Goal: Task Accomplishment & Management: Complete application form

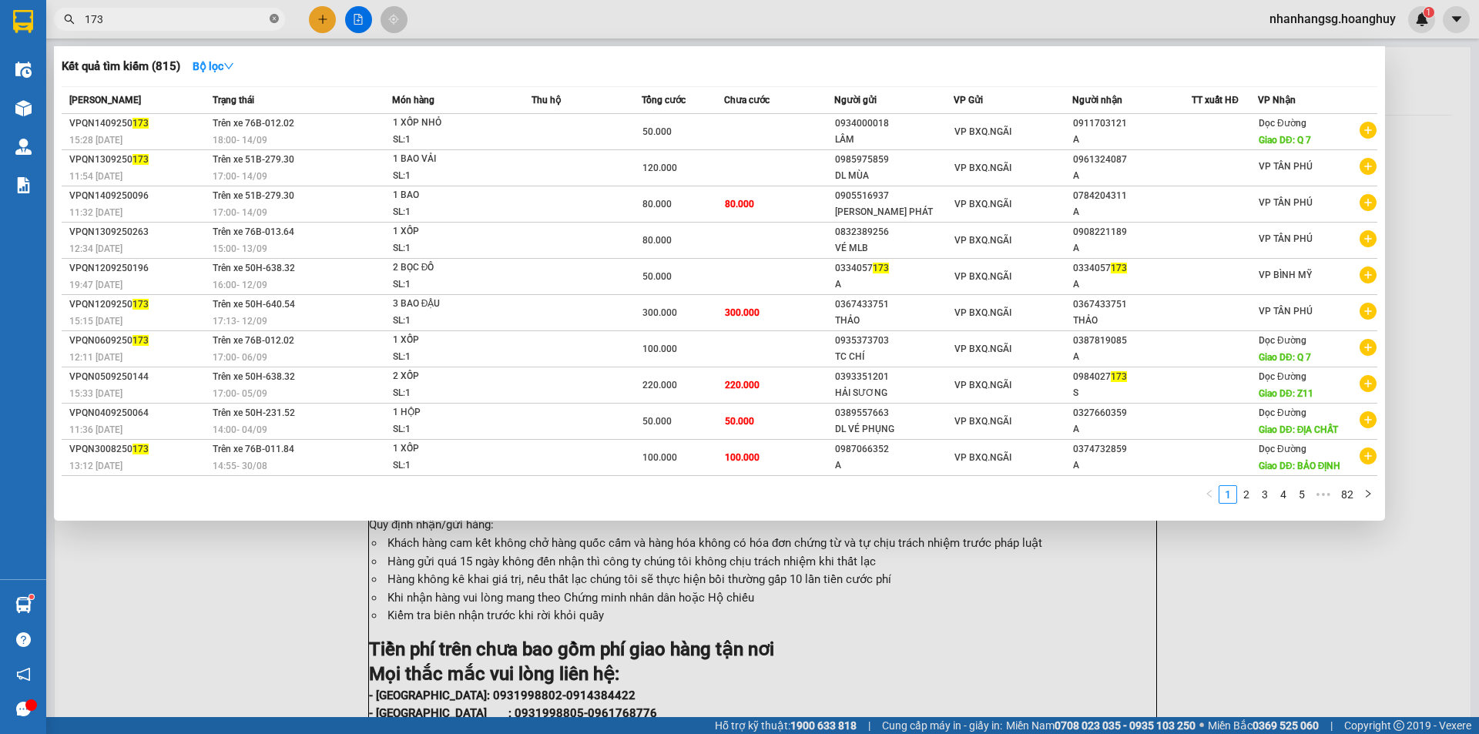
click at [273, 16] on icon "close-circle" at bounding box center [274, 18] width 9 height 9
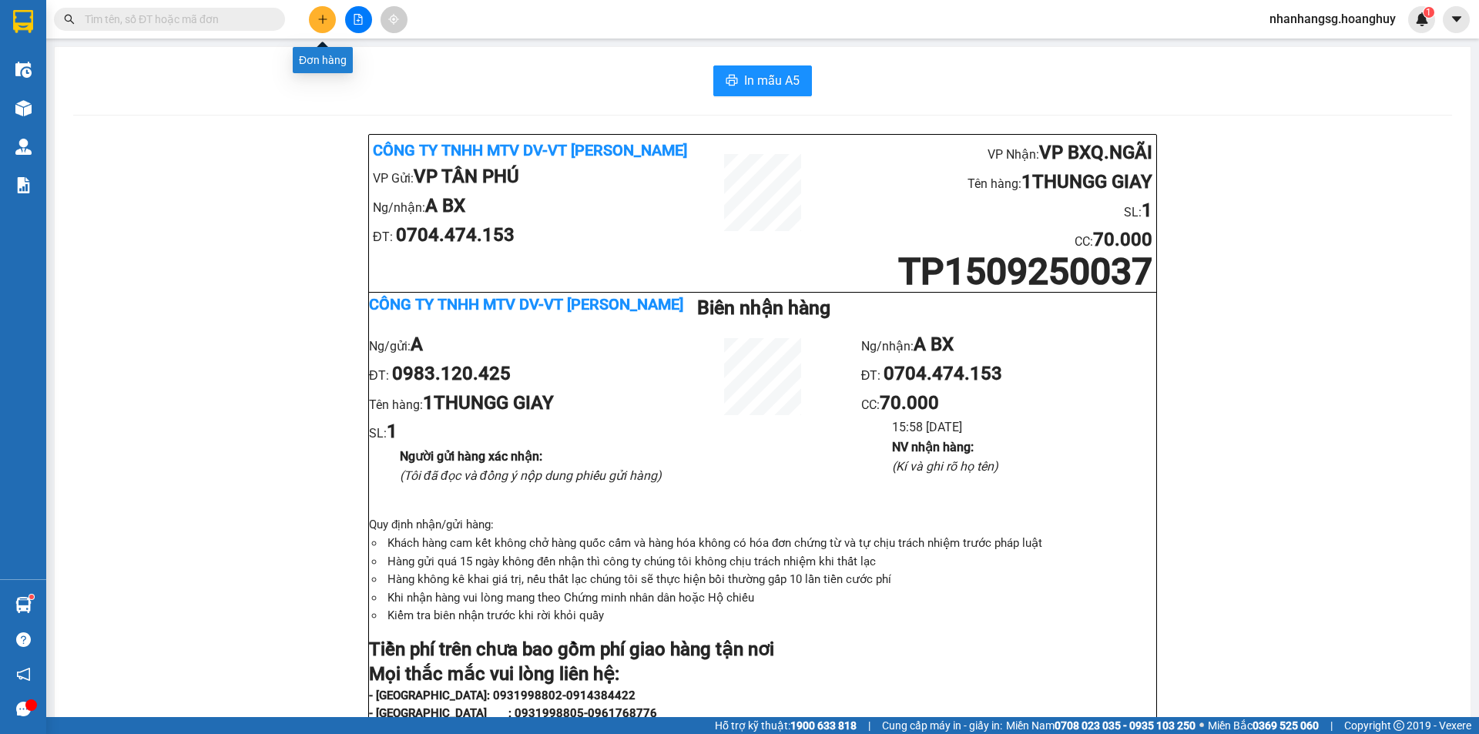
click at [324, 22] on icon "plus" at bounding box center [322, 19] width 11 height 11
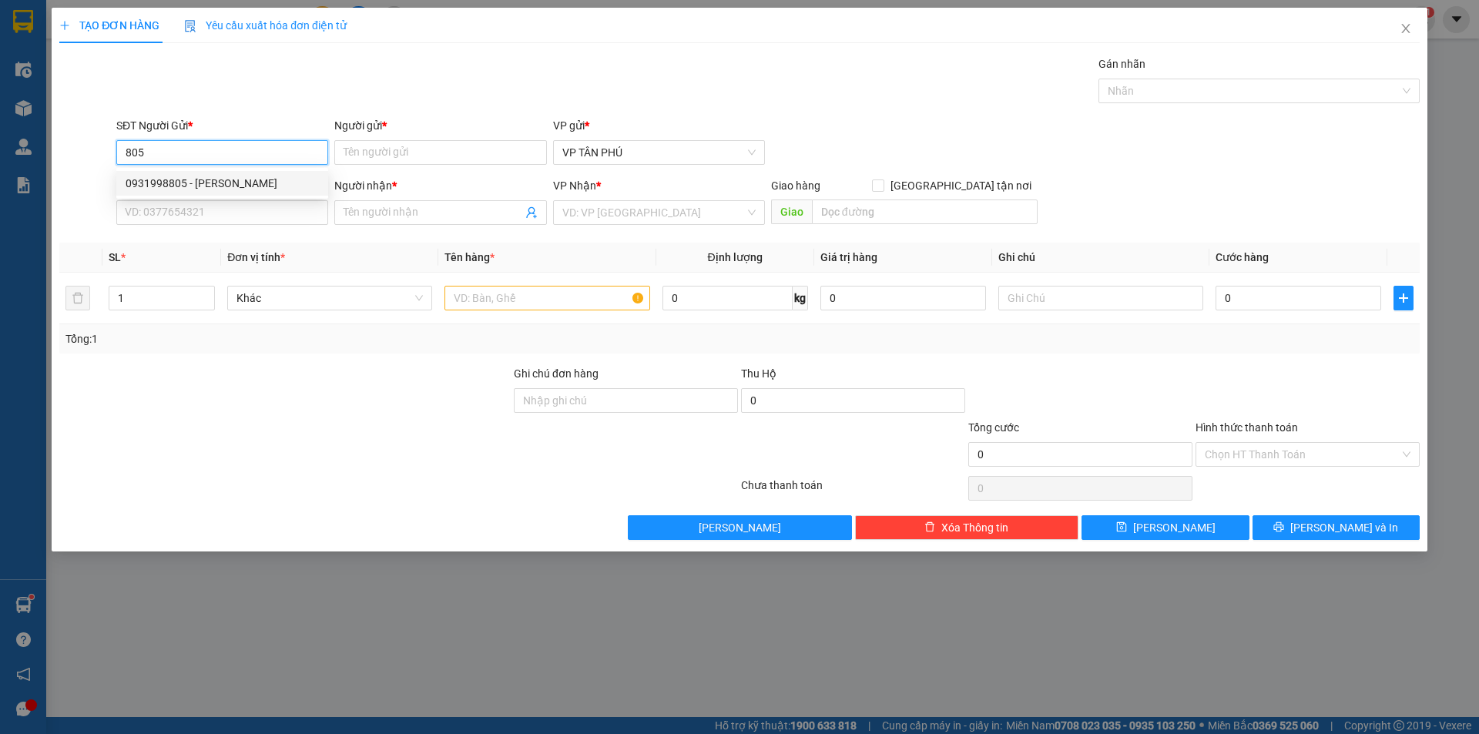
click at [223, 182] on div "0931998805 - [PERSON_NAME]" at bounding box center [222, 183] width 193 height 17
type input "0931998805"
type input "PV THANH"
type input "0846921008"
type input "BE MY LB"
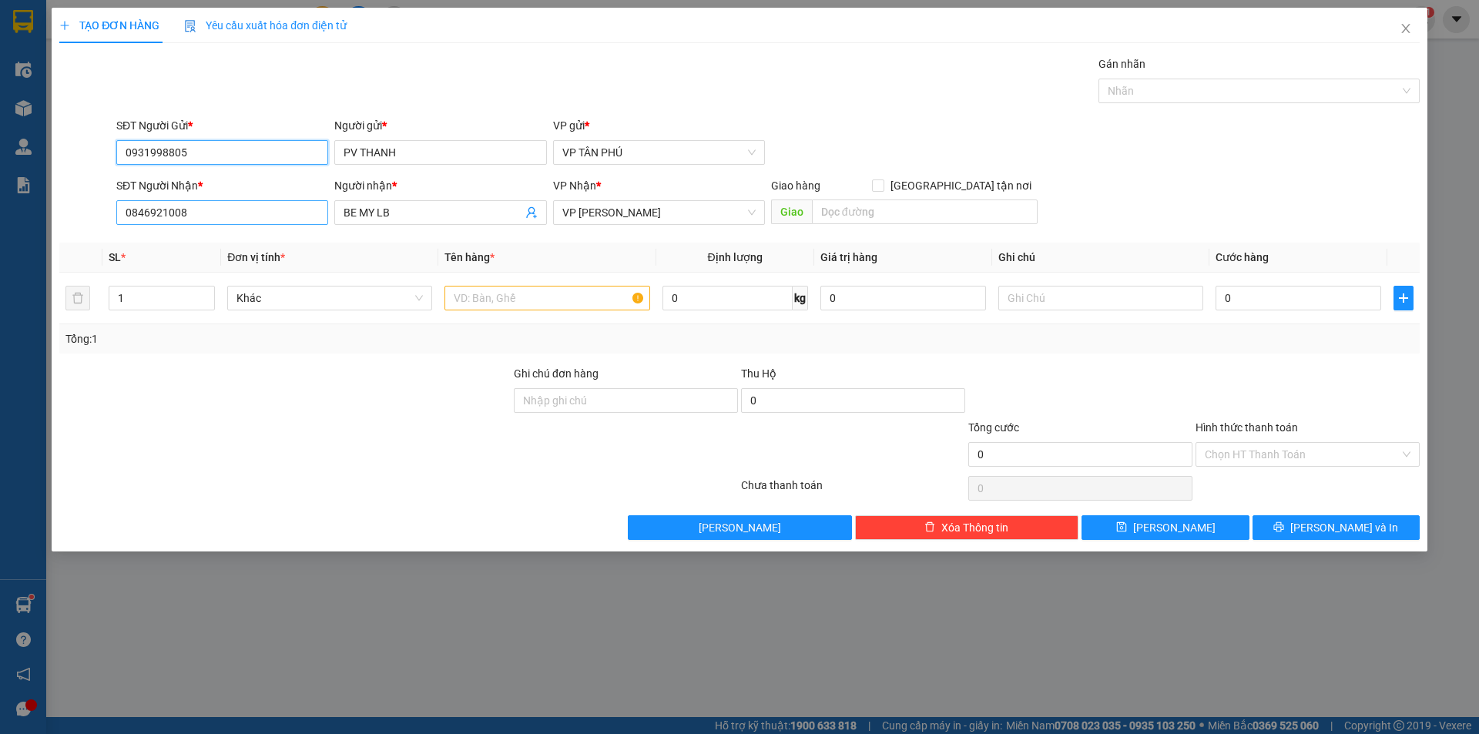
type input "0931998805"
click at [236, 217] on input "0846921008" at bounding box center [222, 212] width 212 height 25
click at [253, 240] on div "0914027116 - HÙNG VỮNG" at bounding box center [222, 243] width 193 height 17
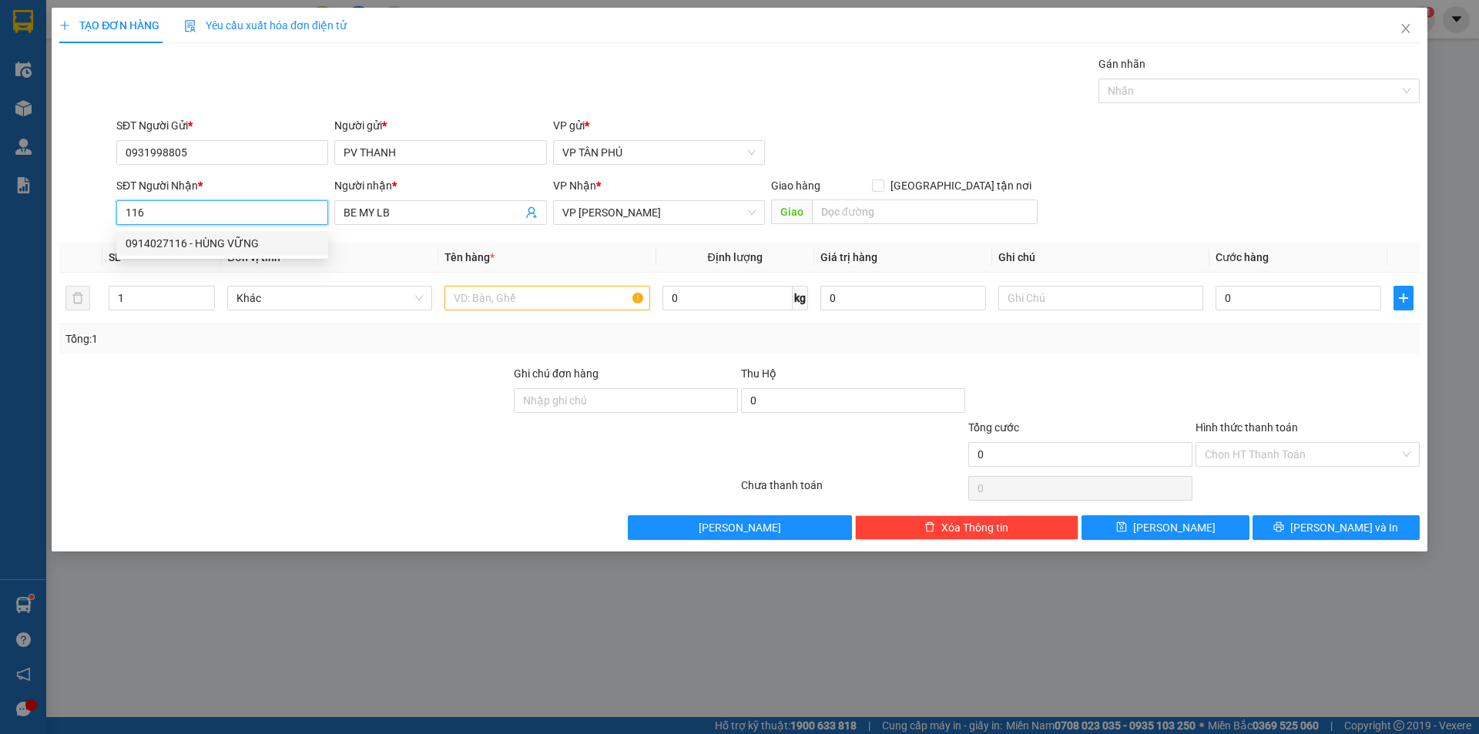
type input "0914027116"
type input "HÙNG VỮNG"
type input "0914027116"
click at [543, 295] on input "text" at bounding box center [547, 298] width 205 height 25
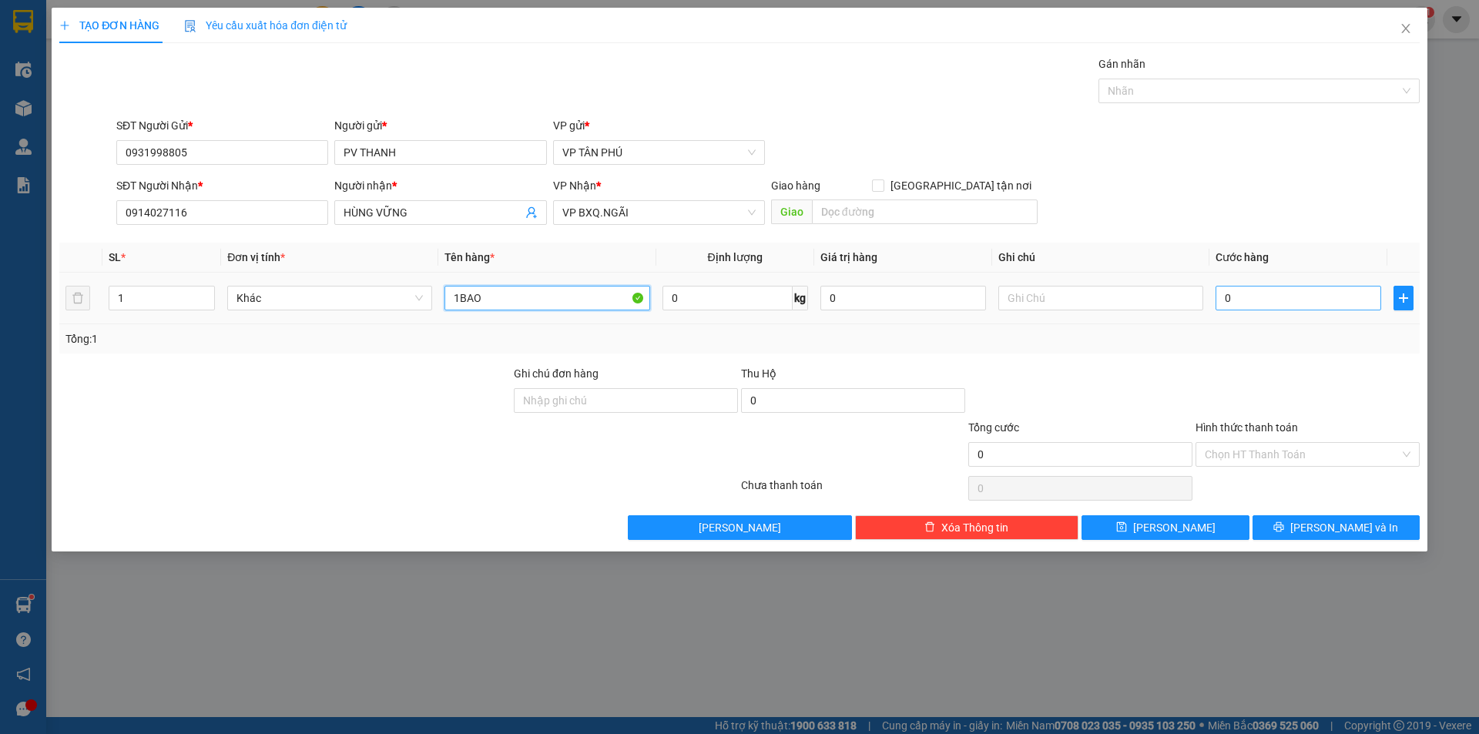
type input "1BAO"
click at [1267, 300] on input "0" at bounding box center [1299, 298] width 166 height 25
type input "1"
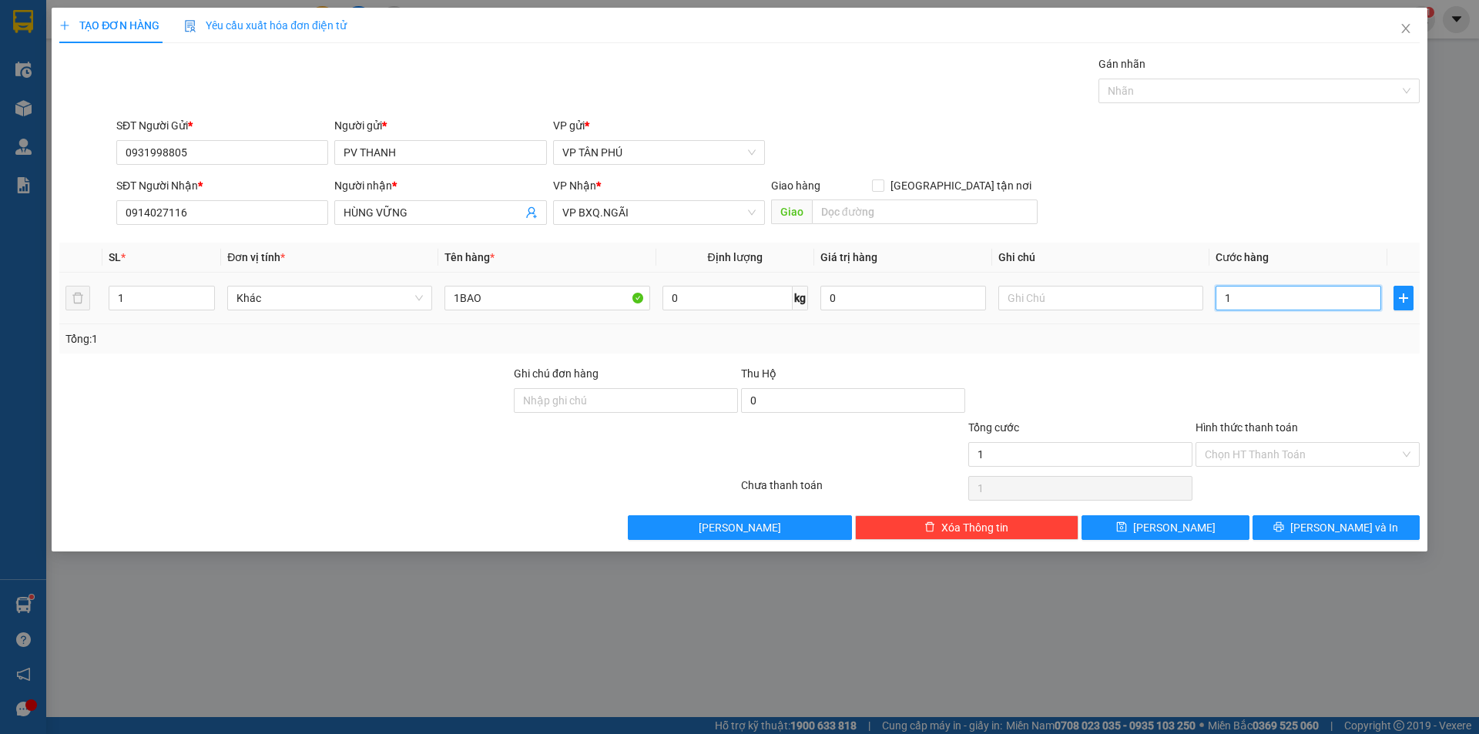
type input "12"
type input "120"
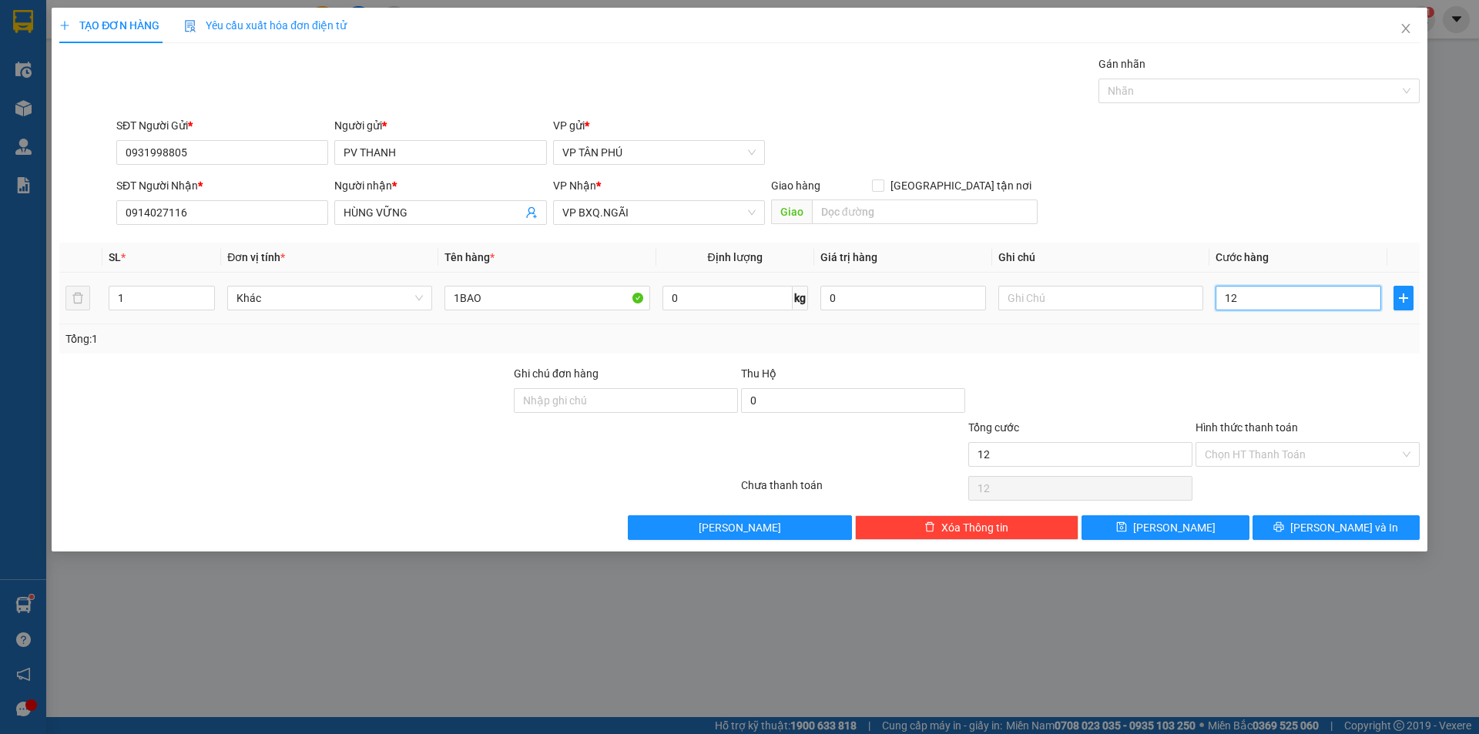
type input "120"
click at [1184, 524] on button "[PERSON_NAME]" at bounding box center [1165, 527] width 167 height 25
type input "120.000"
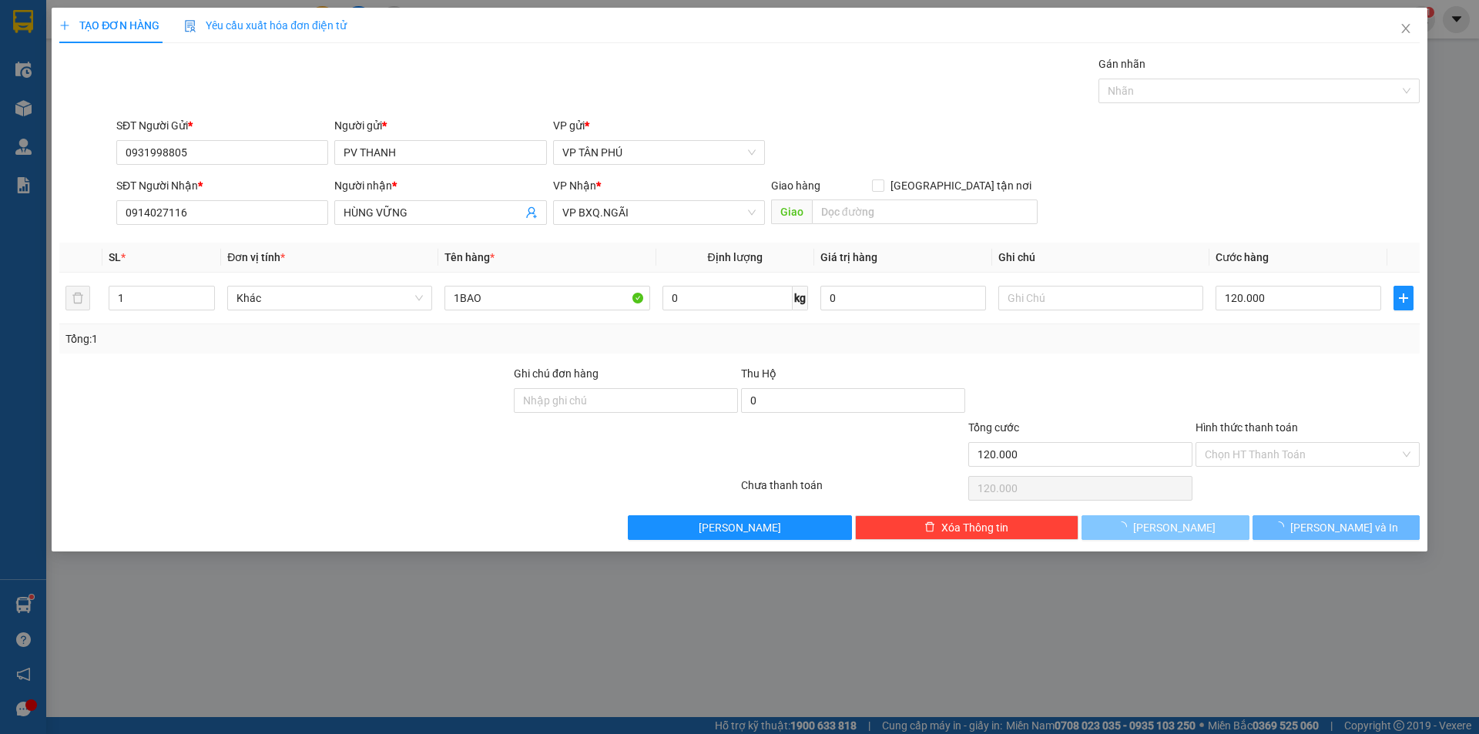
type input "0"
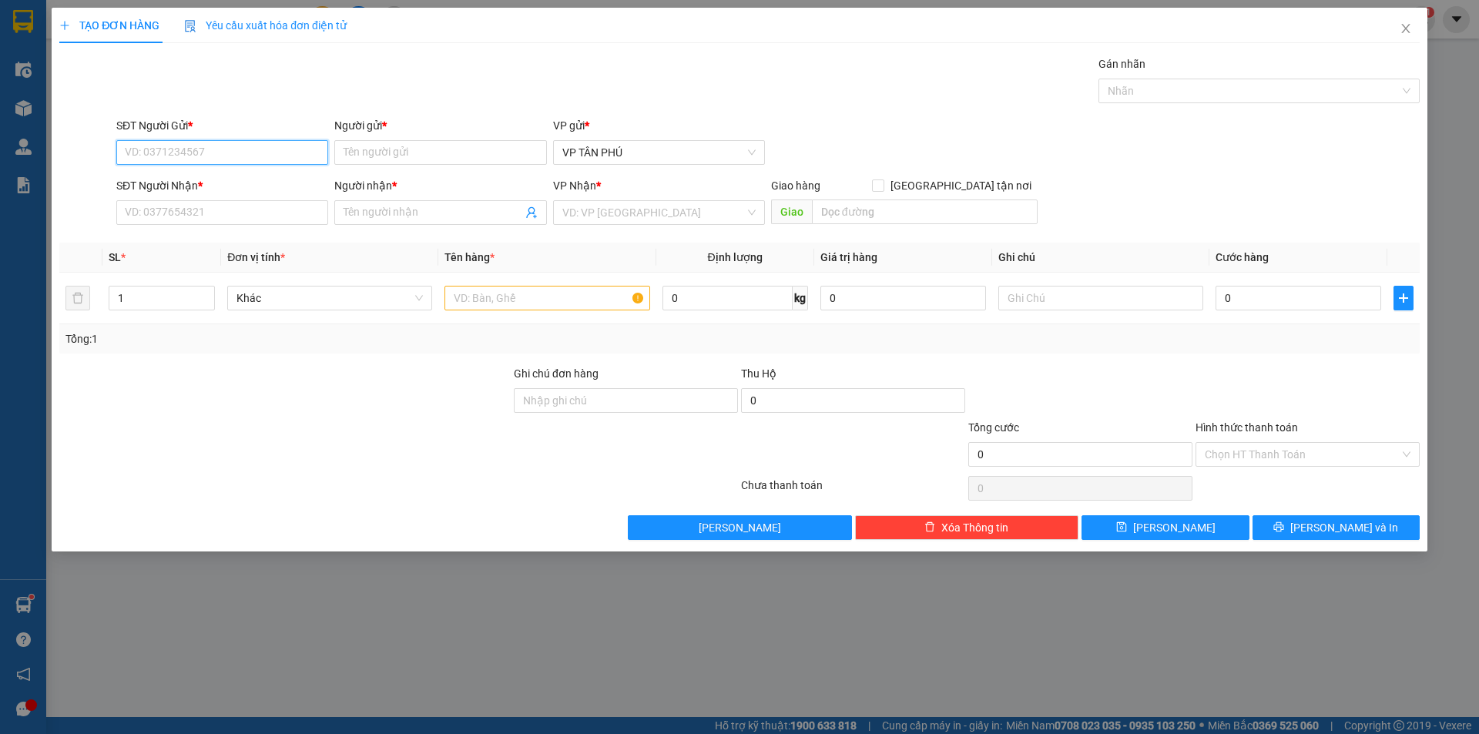
click at [190, 148] on input "SĐT Người Gửi *" at bounding box center [222, 152] width 212 height 25
click at [220, 178] on div "0931998805 - [PERSON_NAME]" at bounding box center [222, 183] width 193 height 17
type input "0931998805"
type input "PV THANH"
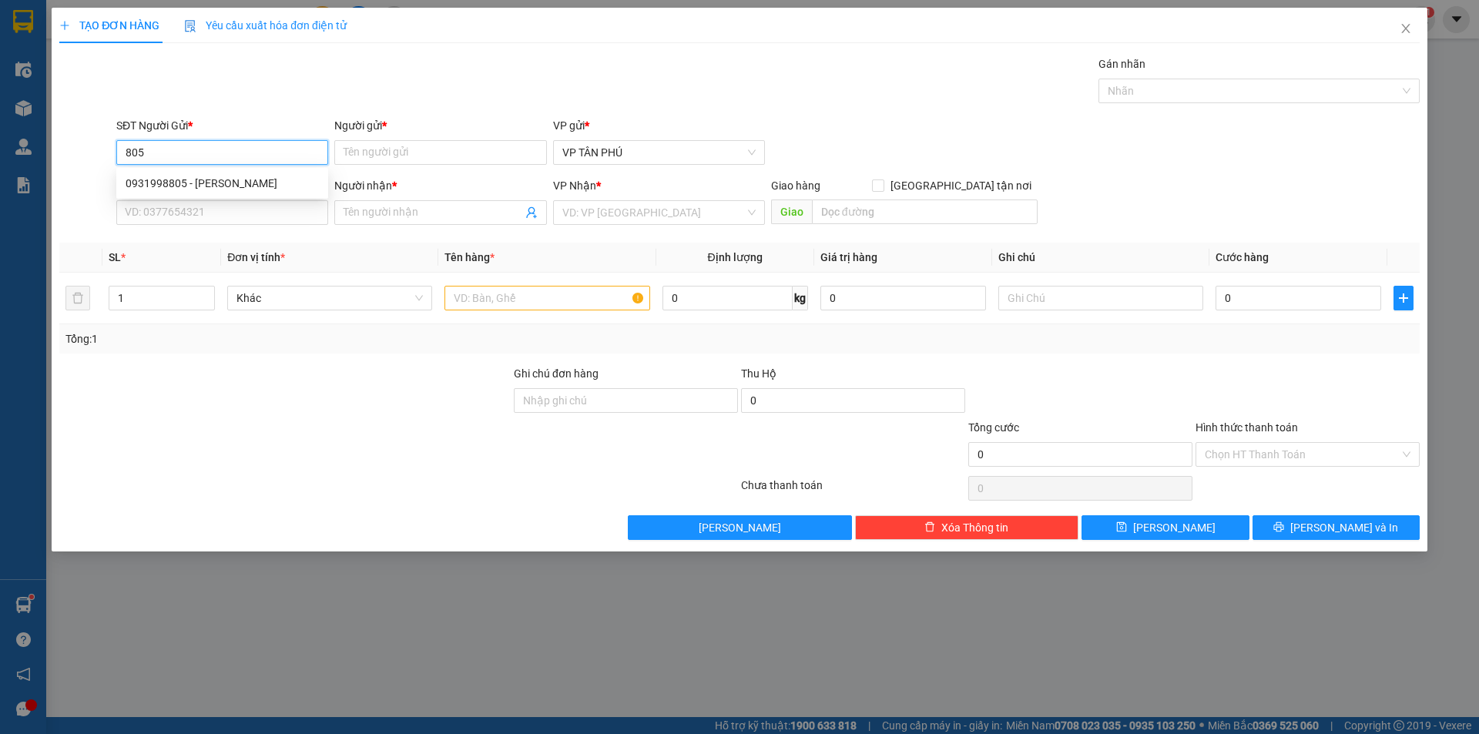
type input "0914027116"
type input "HÙNG VỮNG"
type input "0931998805"
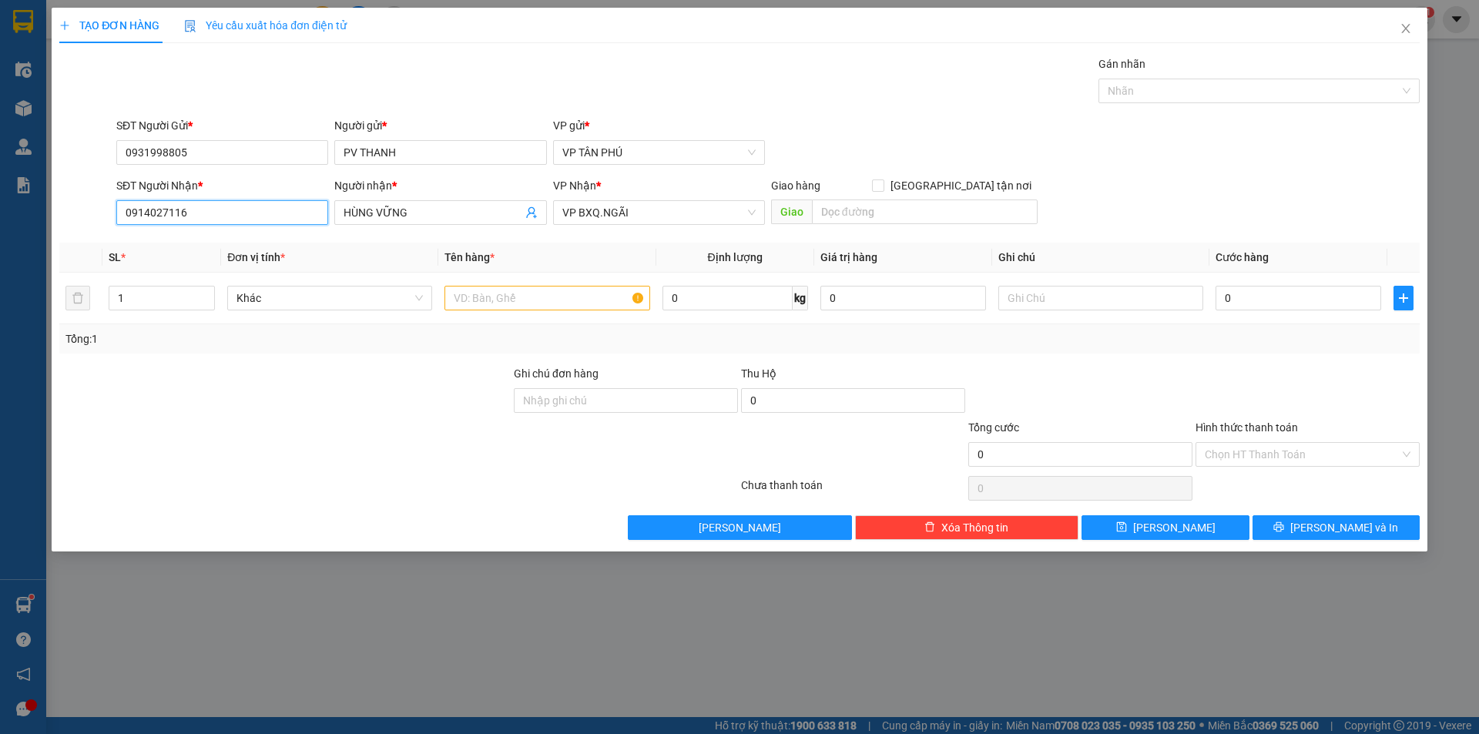
click at [234, 217] on input "0914027116" at bounding box center [222, 212] width 212 height 25
click at [235, 217] on input "0914027116" at bounding box center [222, 212] width 212 height 25
click at [244, 245] on div "0932721889 - ANH THANH NGA DS" at bounding box center [222, 243] width 193 height 17
type input "0932721889"
type input "ANH THANH NGA DS"
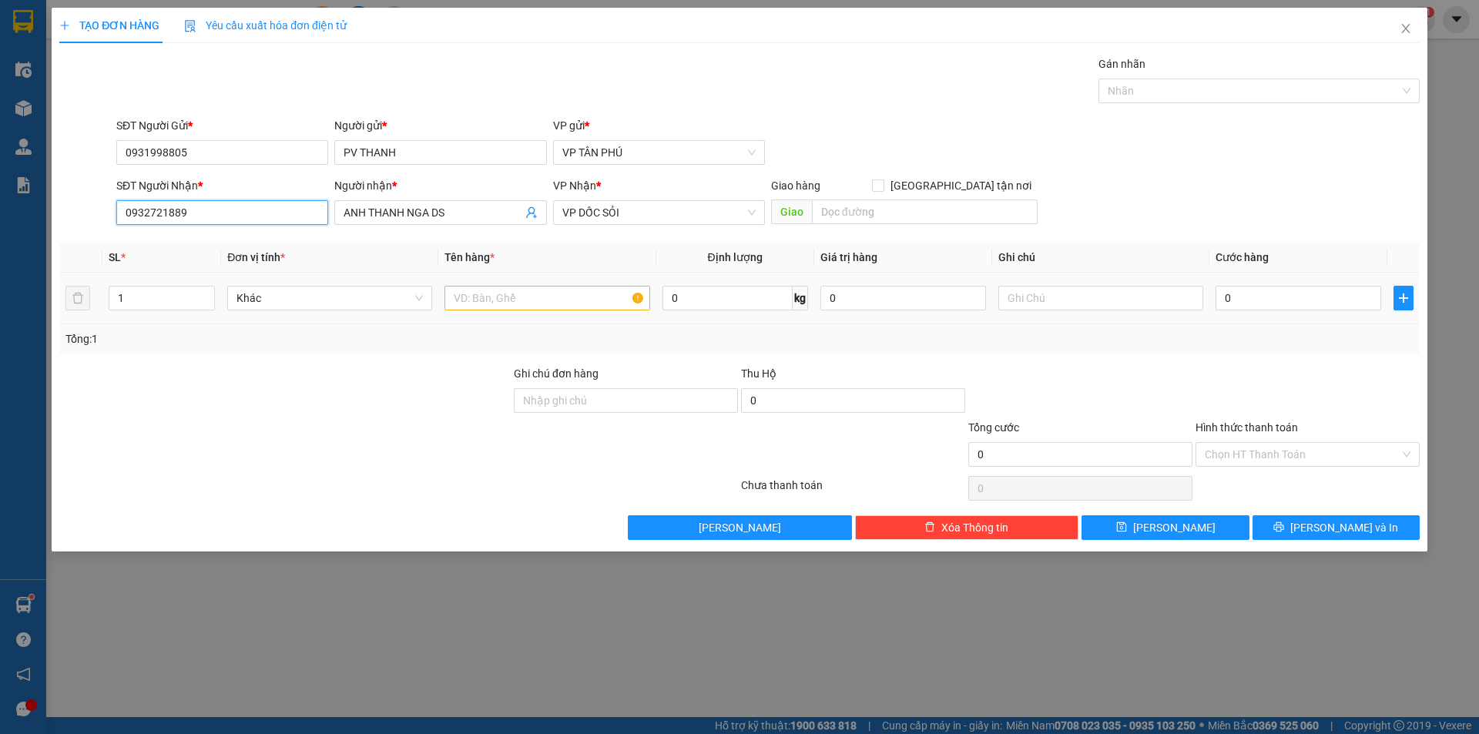
type input "0932721889"
click at [536, 299] on input "text" at bounding box center [547, 298] width 205 height 25
type input "5BAO"
click at [1309, 292] on input "0" at bounding box center [1299, 298] width 166 height 25
type input "7"
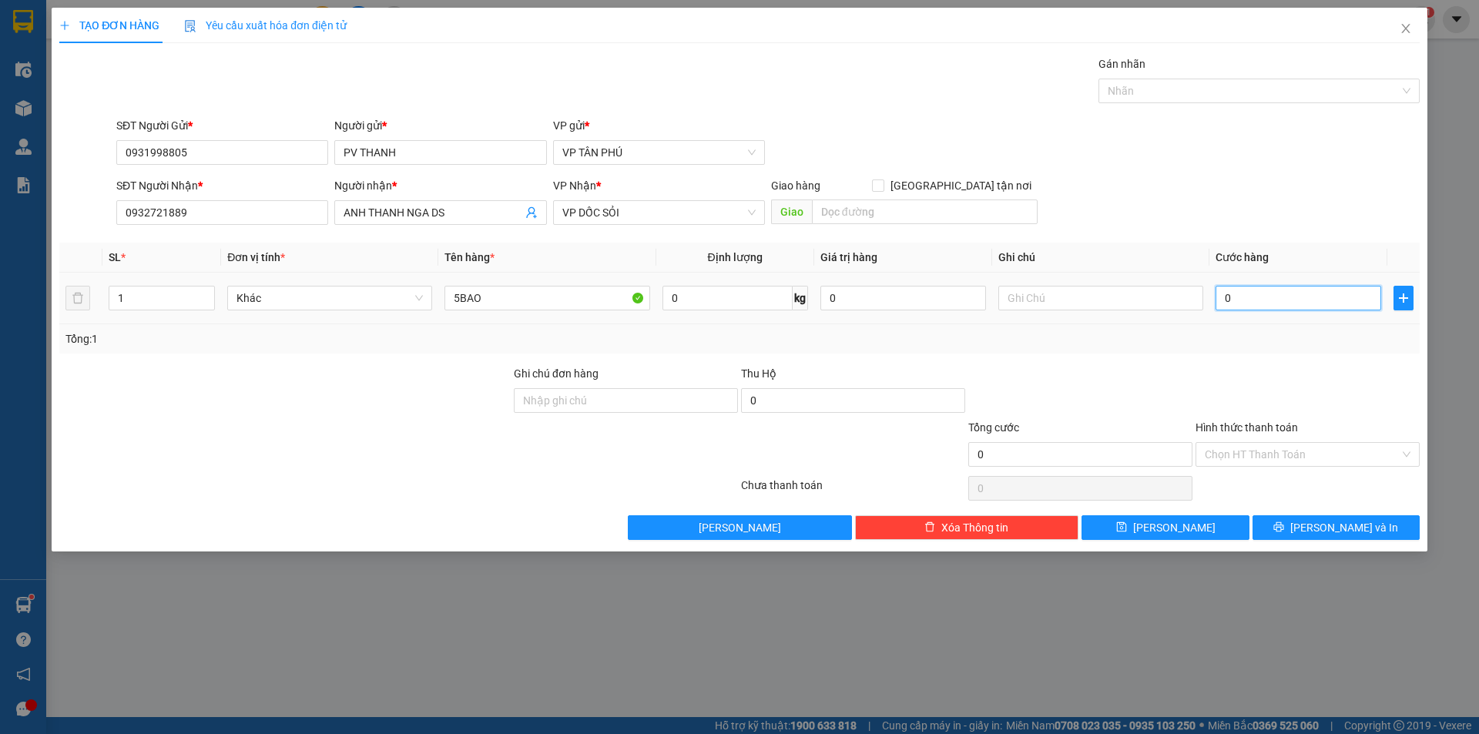
type input "7"
type input "75"
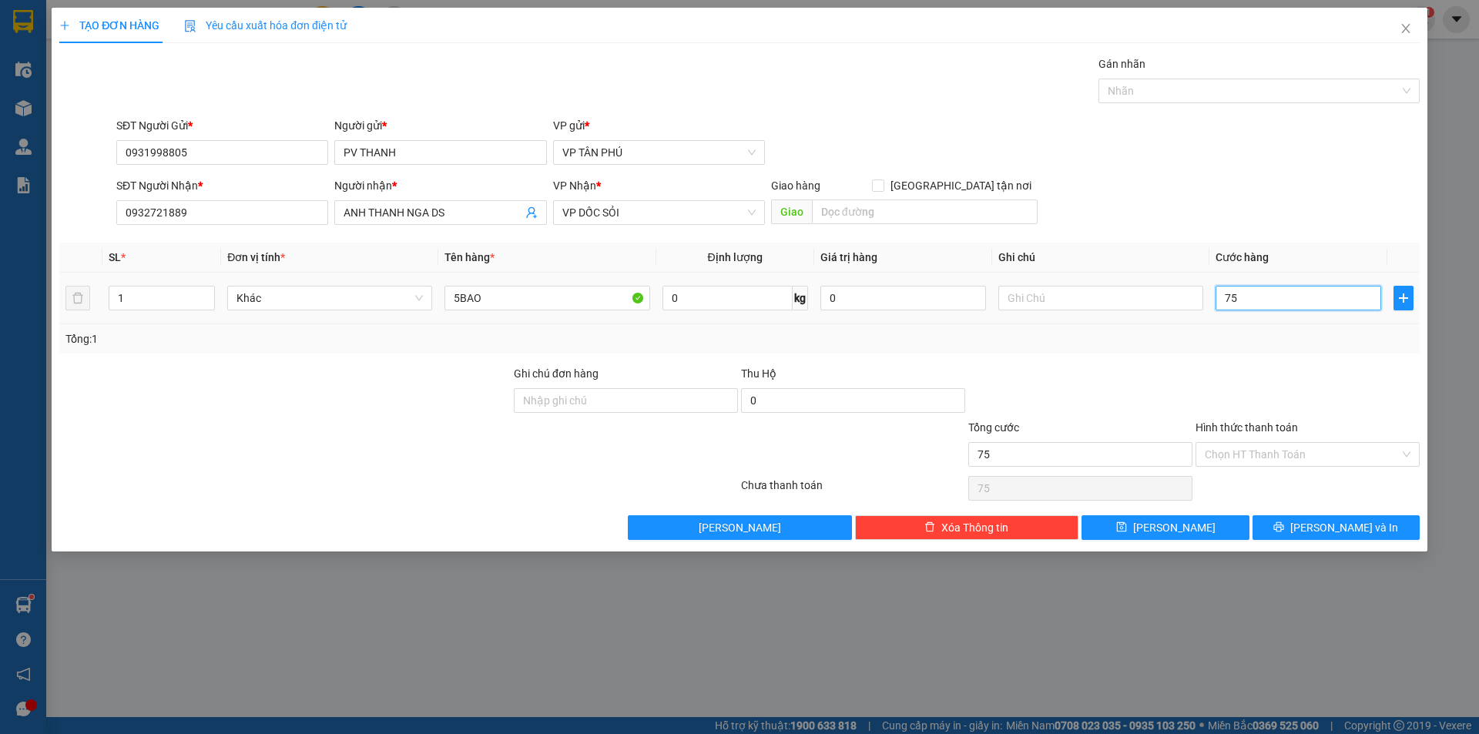
type input "750"
type input "750.000"
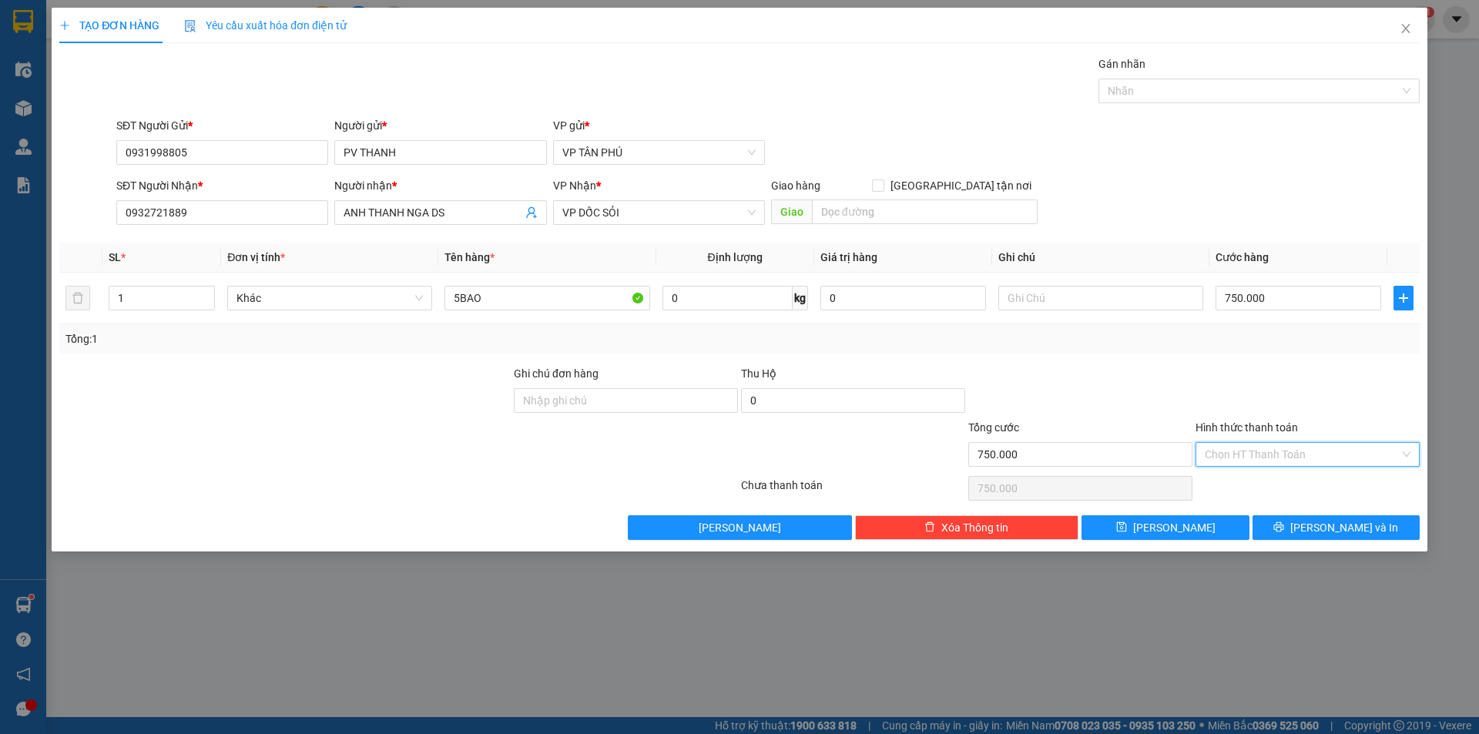
click at [1221, 455] on input "Hình thức thanh toán" at bounding box center [1302, 454] width 195 height 23
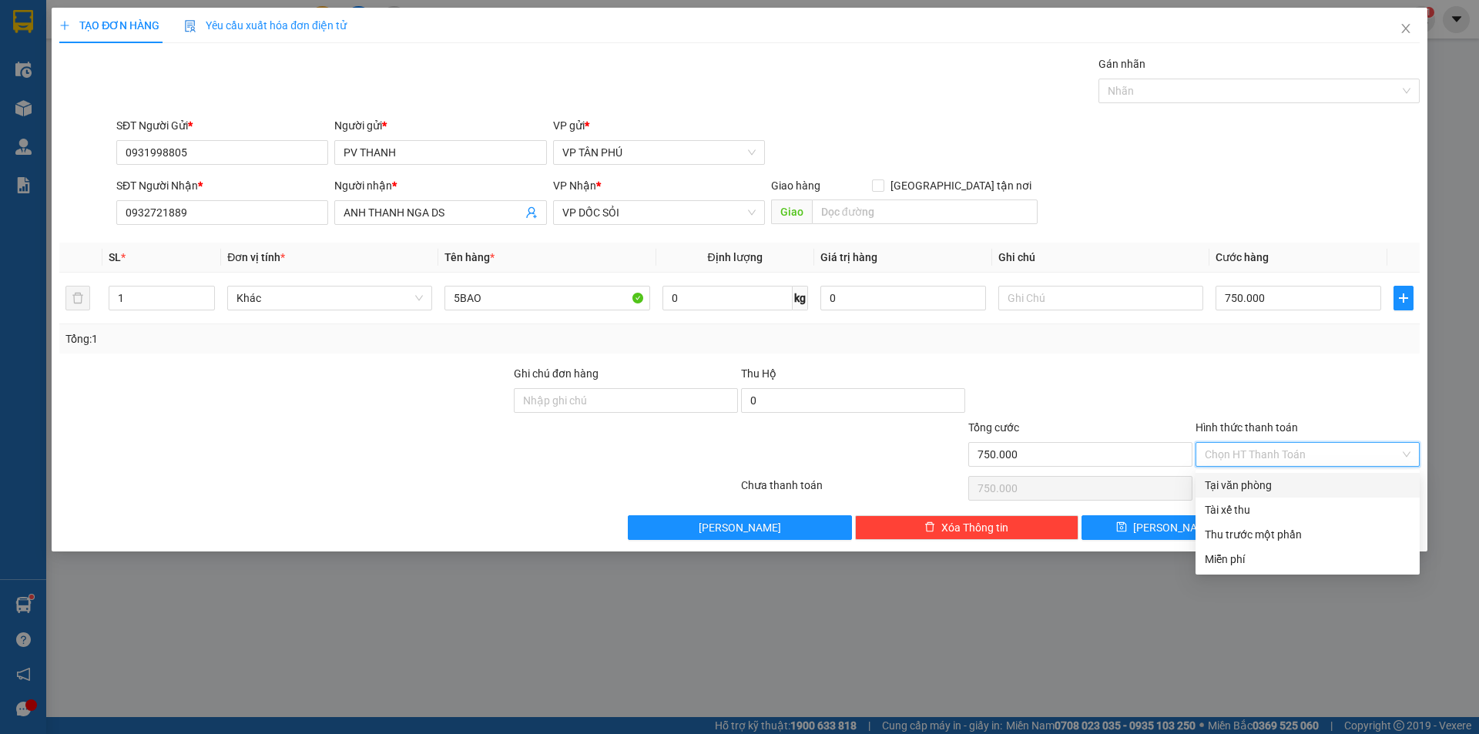
click at [1234, 479] on div "Tại văn phòng" at bounding box center [1308, 485] width 206 height 17
type input "0"
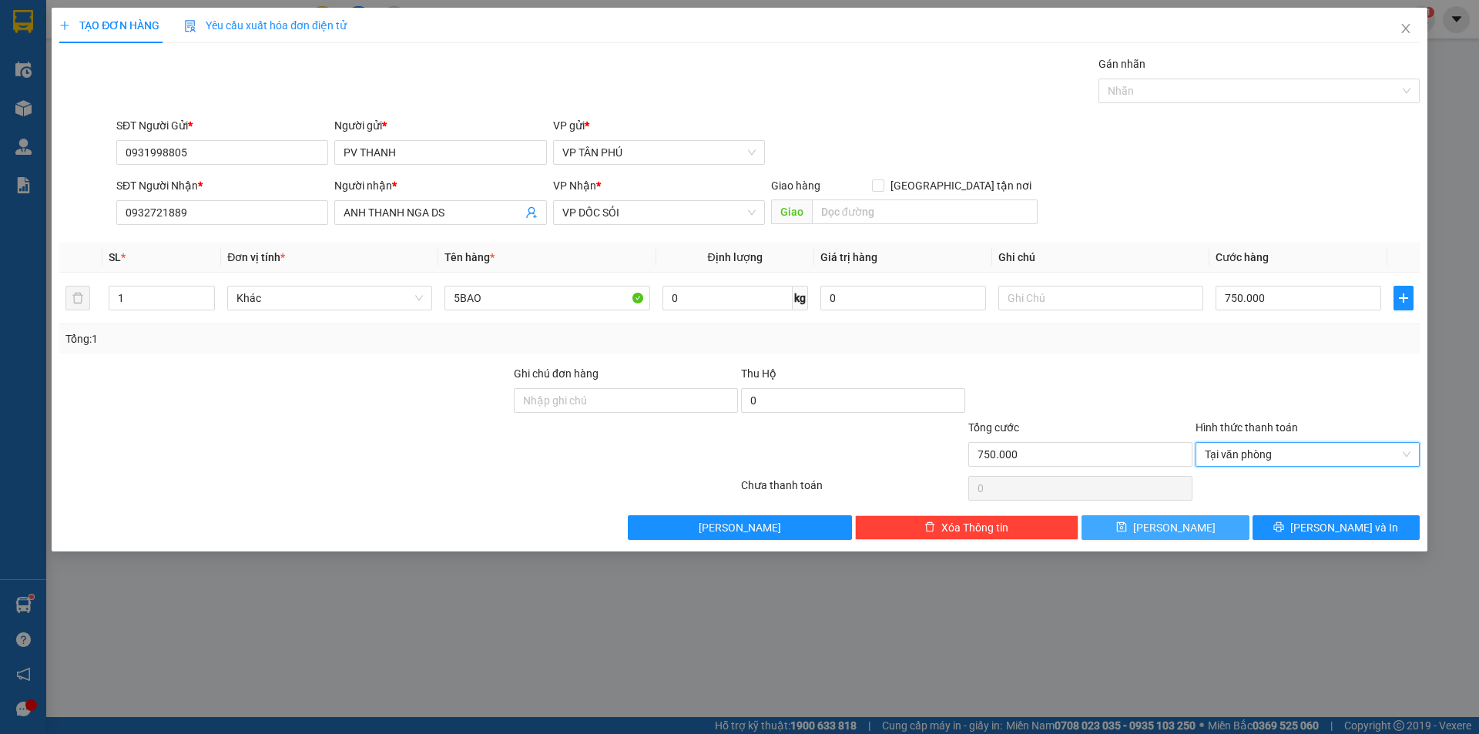
click at [1197, 524] on button "[PERSON_NAME]" at bounding box center [1165, 527] width 167 height 25
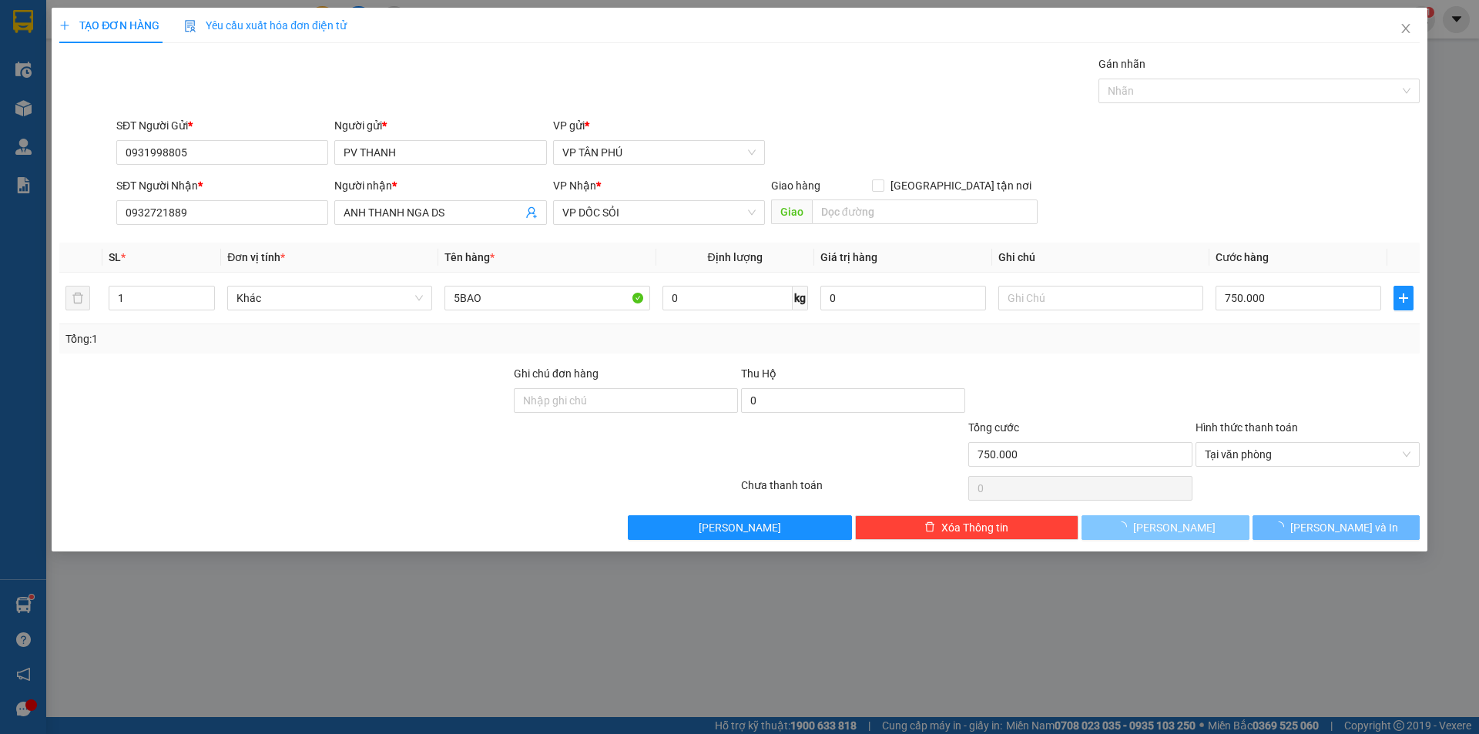
type input "0"
